Goal: Task Accomplishment & Management: Manage account settings

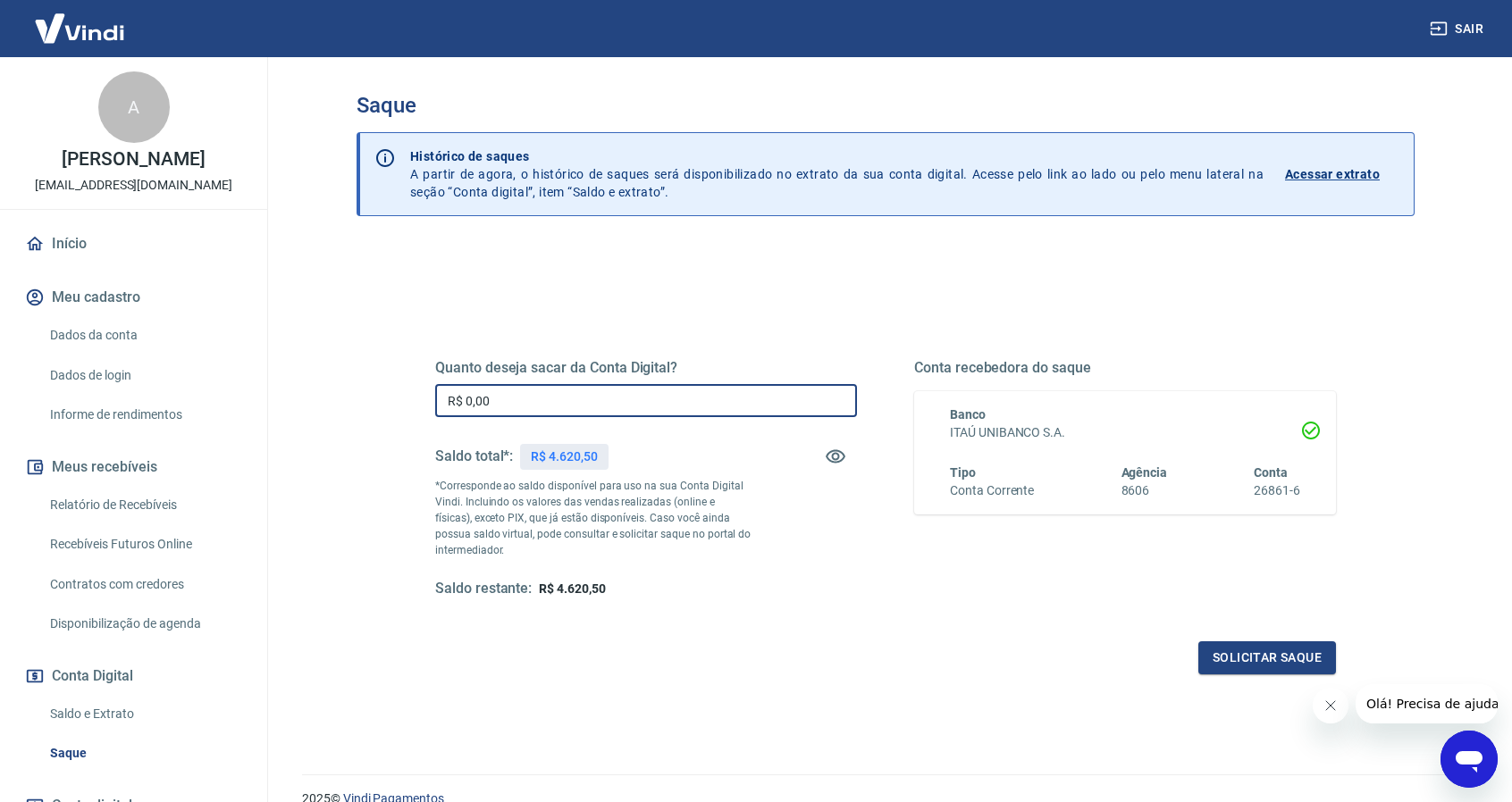
click at [518, 403] on input "R$ 0,00" at bounding box center [646, 401] width 422 height 33
drag, startPoint x: 501, startPoint y: 399, endPoint x: 323, endPoint y: 396, distance: 178.0
click at [327, 396] on div "Saque Histórico de saques A partir de agora, o histórico de saques será disponi…" at bounding box center [885, 405] width 1144 height 696
type input "R$ 4.620,50"
click at [330, 371] on div "Saque Histórico de saques A partir de agora, o histórico de saques será disponi…" at bounding box center [885, 405] width 1144 height 696
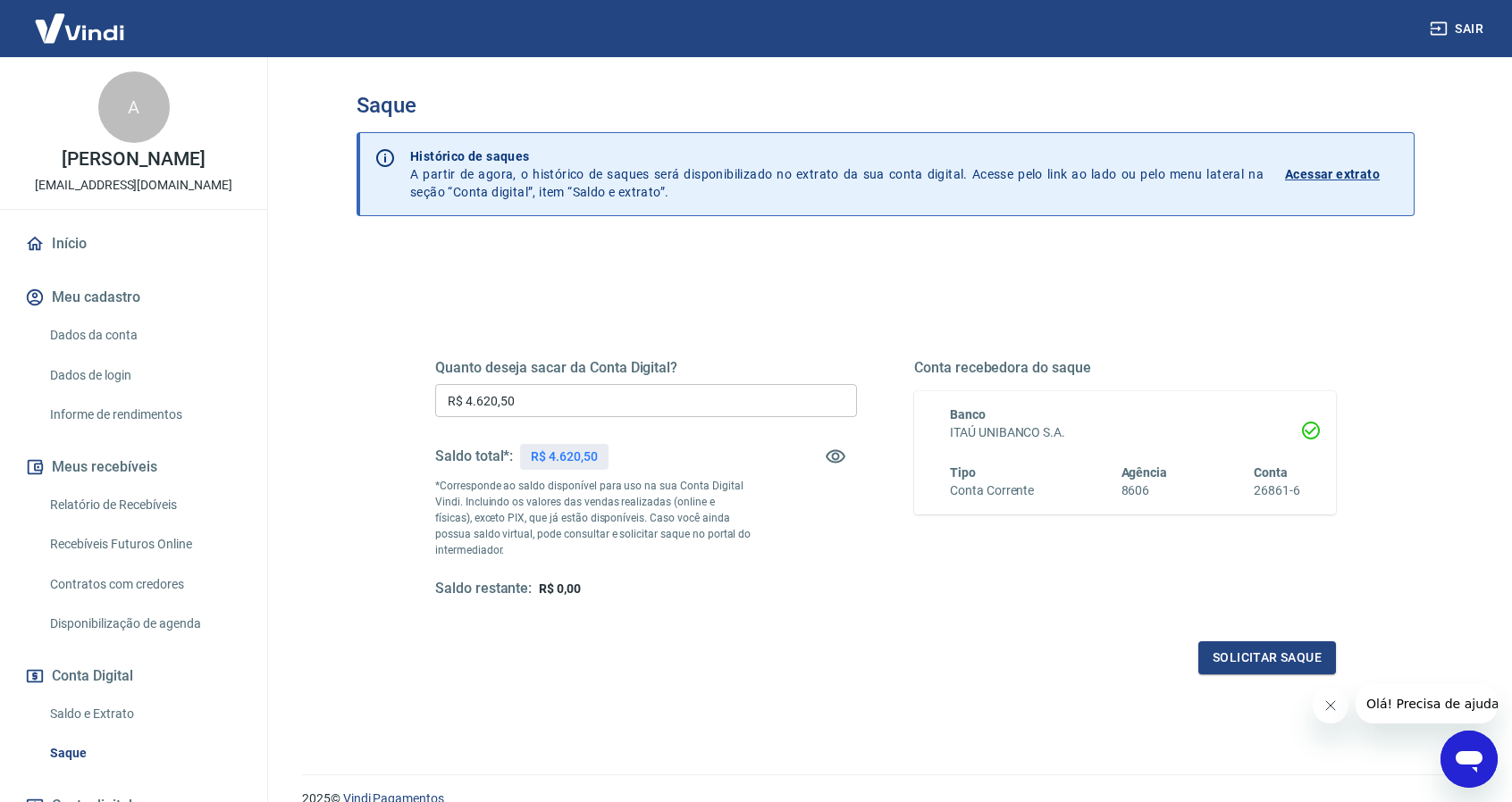
click at [613, 680] on div "Quanto deseja sacar da Conta Digital? R$ 4.620,50 ​ Saldo total*: R$ 4.620,50 *…" at bounding box center [885, 489] width 944 height 415
click at [1274, 659] on button "Solicitar saque" at bounding box center [1267, 658] width 138 height 33
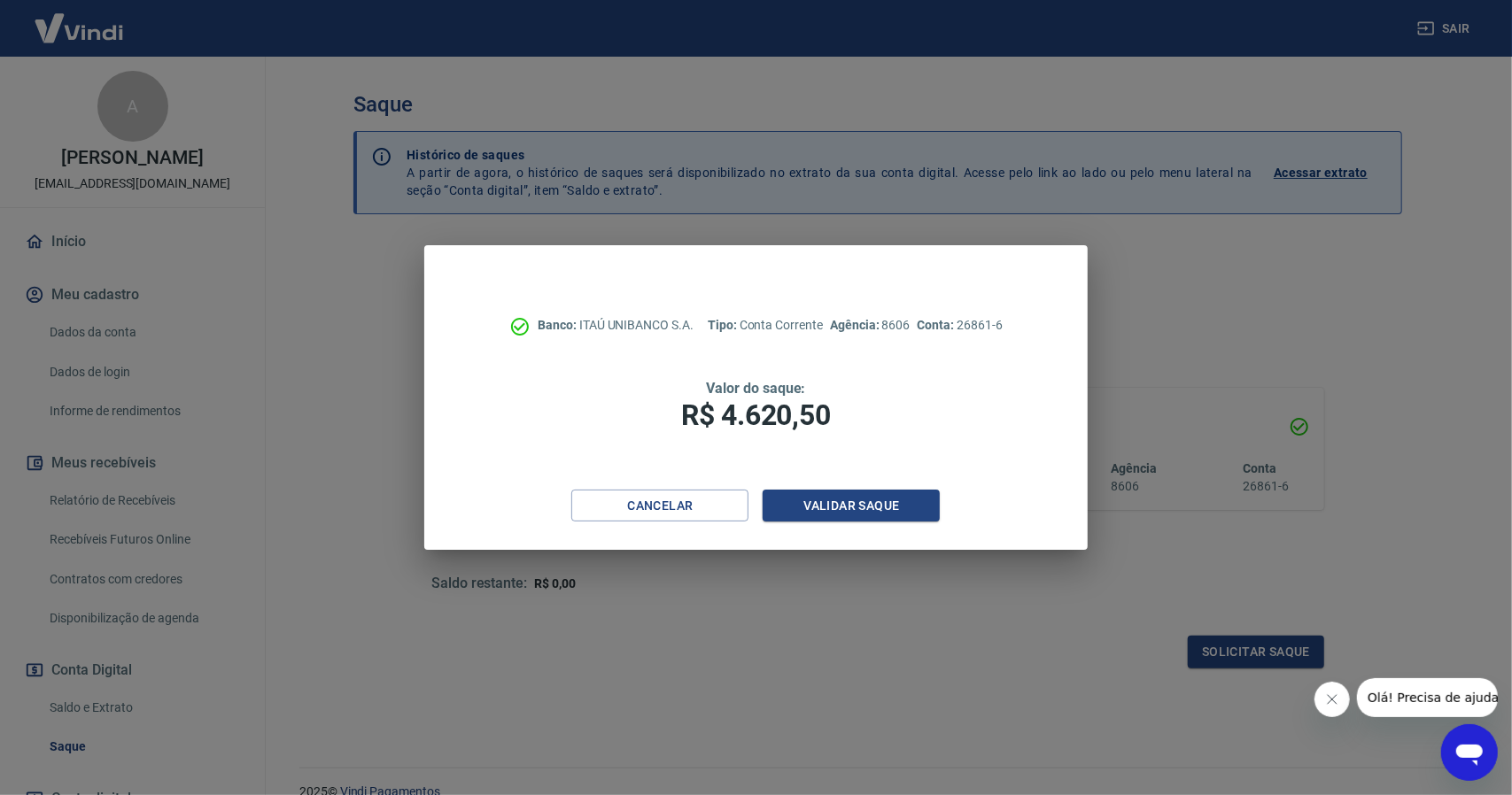
click at [1011, 500] on div "Cancelar Validar saque" at bounding box center [755, 520] width 663 height 61
click at [1003, 496] on div "Cancelar Validar saque" at bounding box center [755, 520] width 663 height 61
click at [851, 498] on button "Validar saque" at bounding box center [851, 506] width 177 height 32
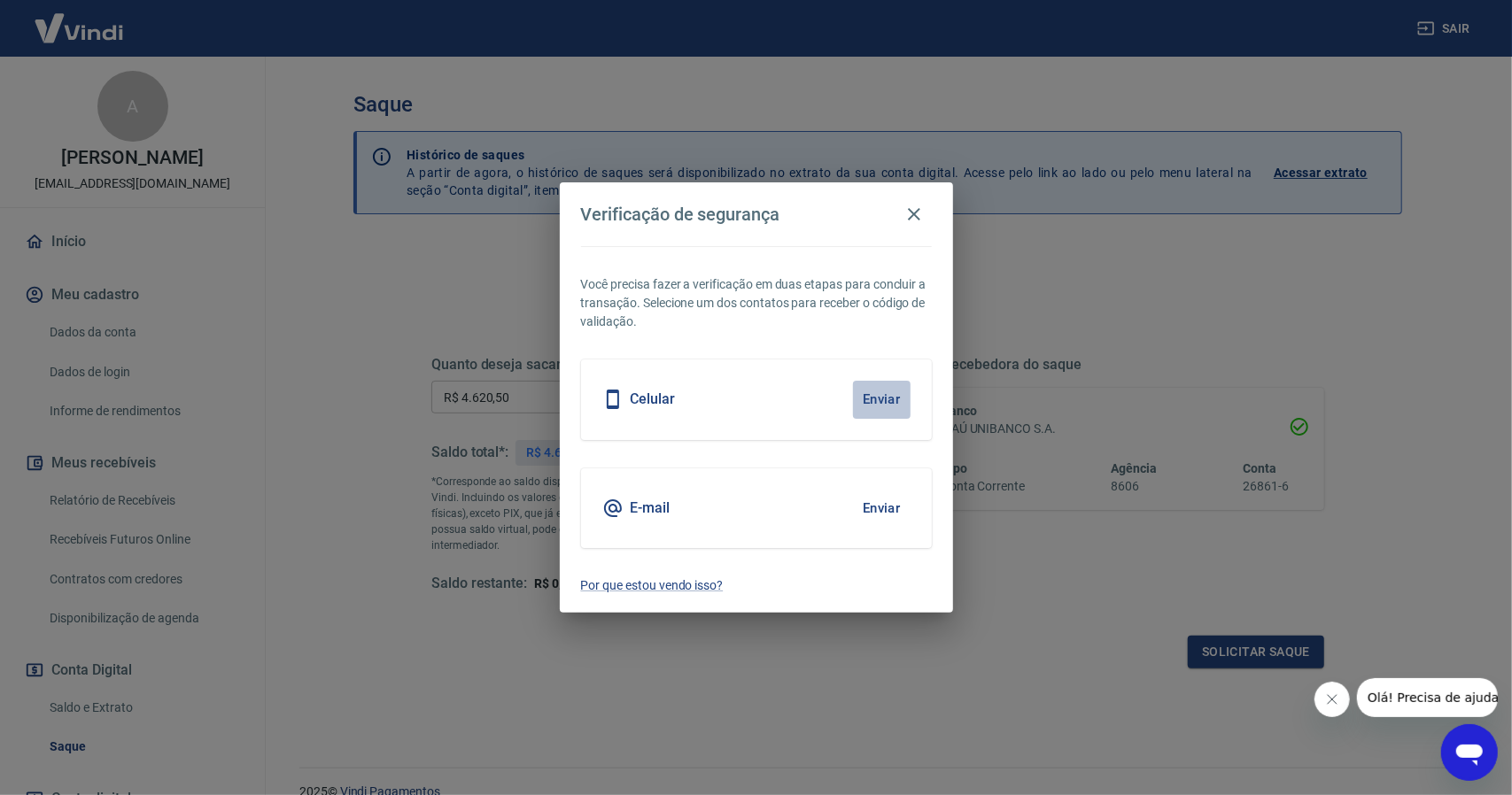
click at [878, 399] on button "Enviar" at bounding box center [882, 399] width 57 height 37
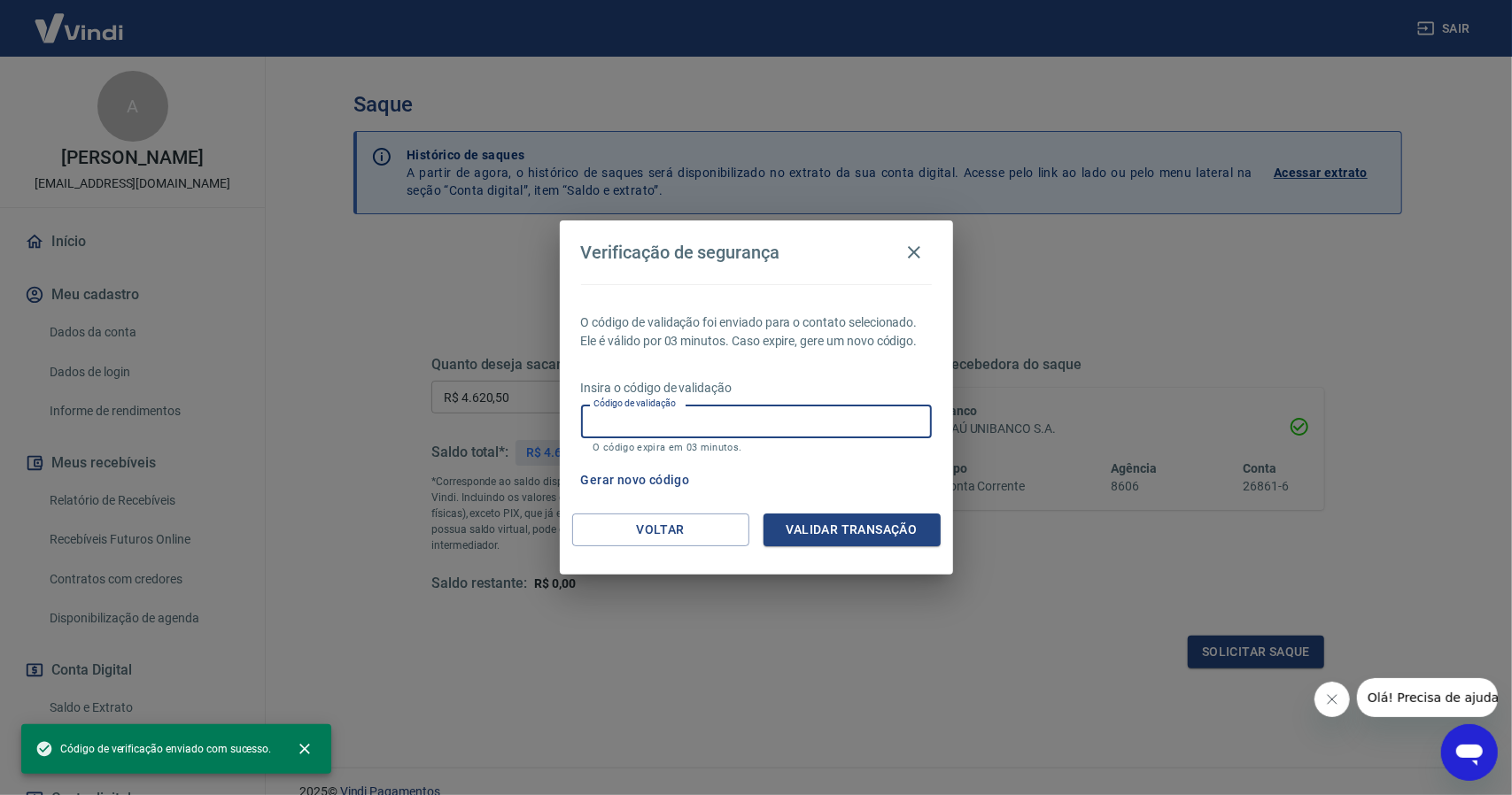
click at [797, 419] on input "Código de validação" at bounding box center [757, 421] width 351 height 32
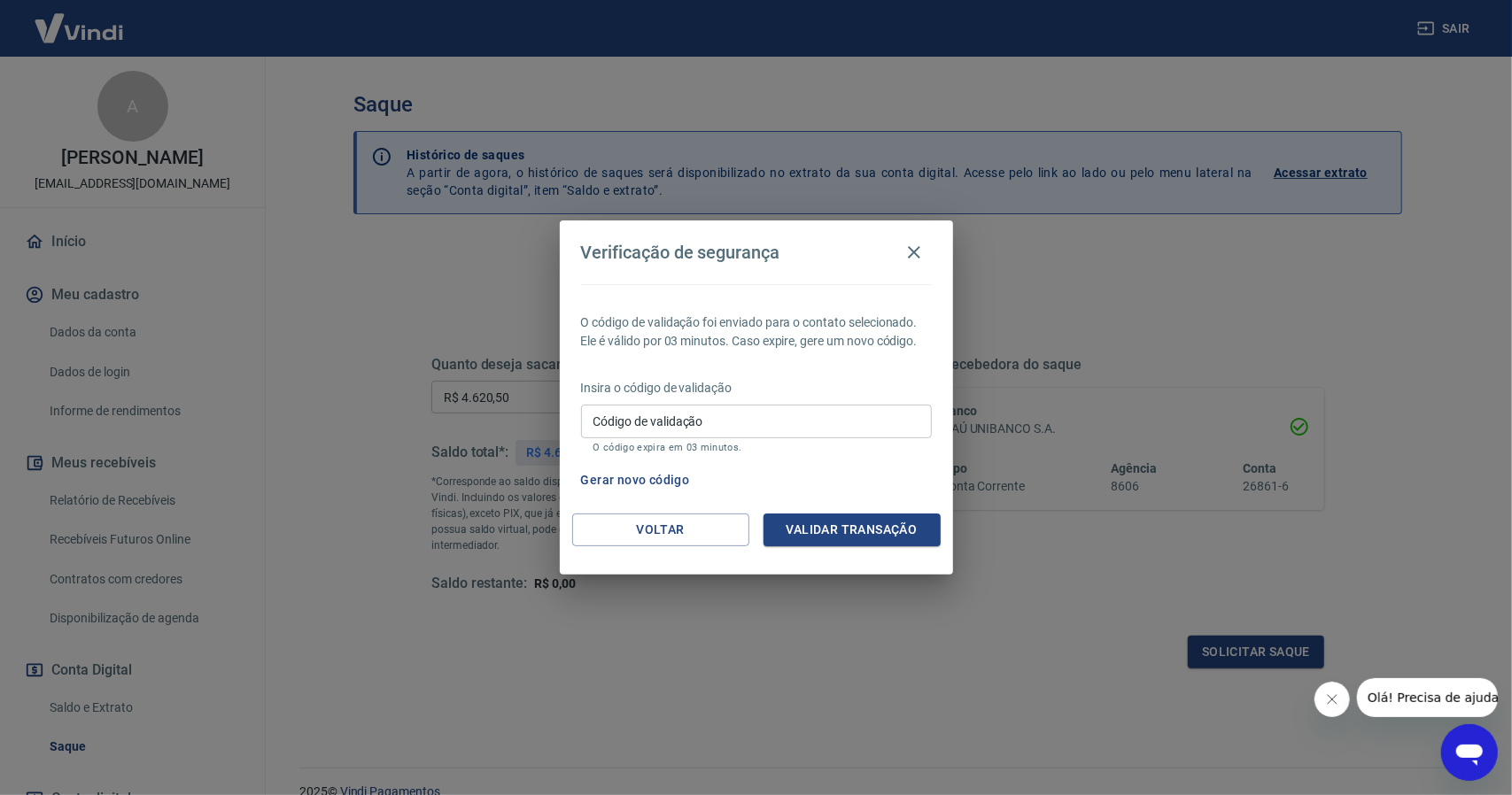
click at [753, 339] on p "O código de validação foi enviado para o contato selecionado. Ele é válido por …" at bounding box center [757, 332] width 351 height 37
click at [771, 419] on input "Código de validação" at bounding box center [757, 421] width 351 height 32
type input "800341"
click at [774, 364] on div "O código de validação foi enviado para o contato selecionado. Ele é válido por …" at bounding box center [756, 398] width 394 height 230
click at [858, 520] on button "Validar transação" at bounding box center [852, 530] width 177 height 32
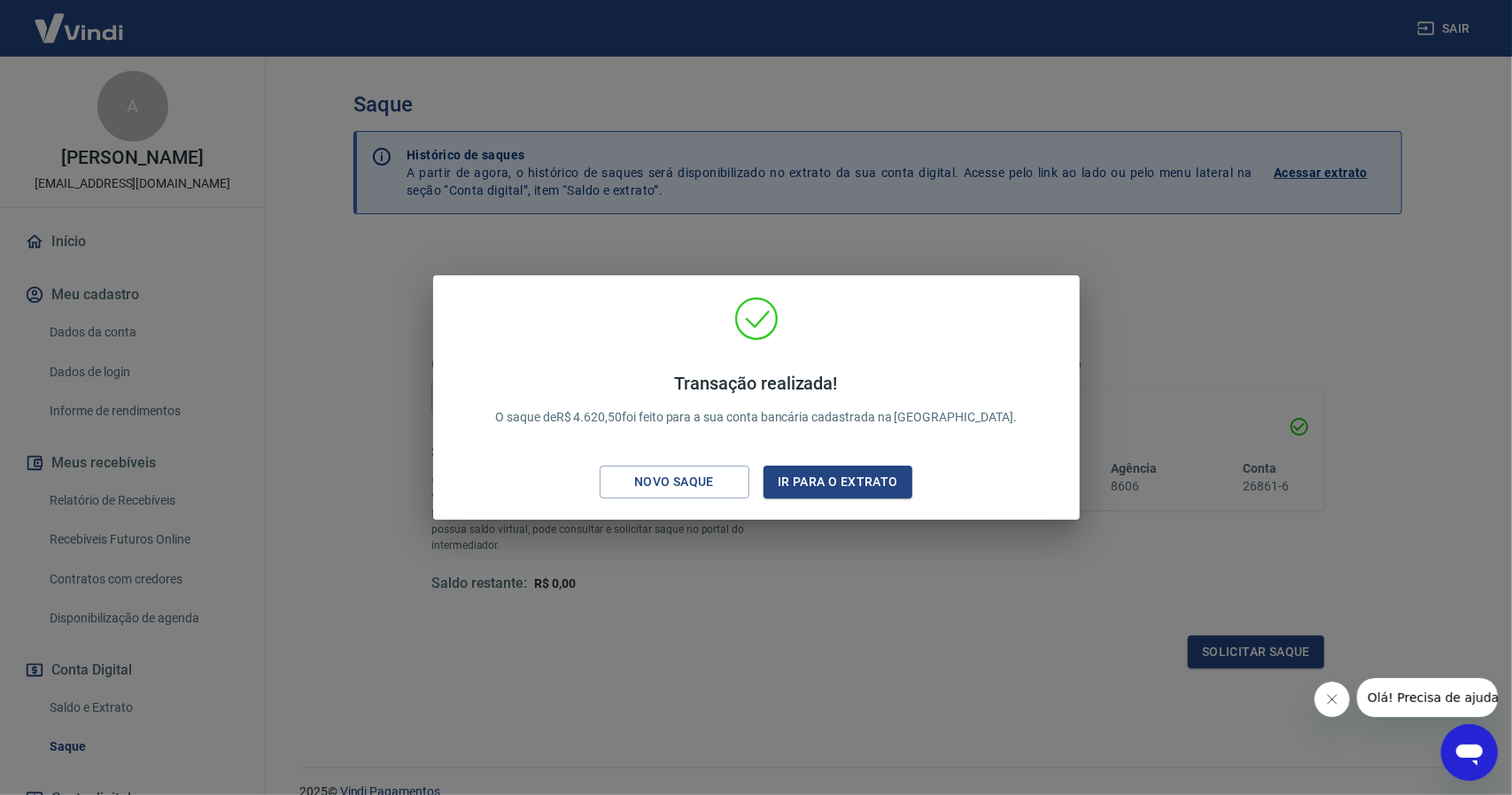
click at [762, 616] on div "Transação realizada! O saque de R$ 4.620,50 foi feito para a sua conta bancária…" at bounding box center [756, 398] width 1512 height 795
